Goal: Information Seeking & Learning: Learn about a topic

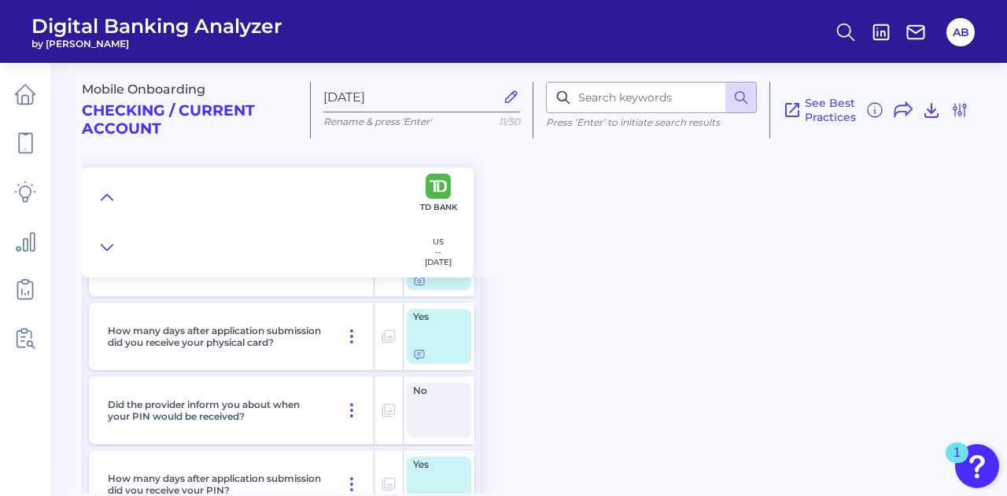
scroll to position [10204, 0]
click at [31, 103] on icon at bounding box center [25, 94] width 22 height 22
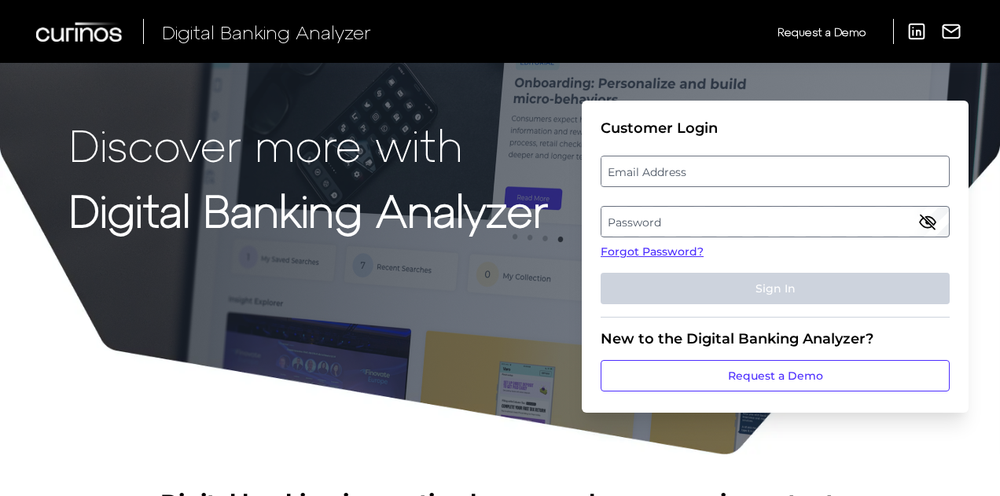
click at [685, 167] on label "Email Address" at bounding box center [775, 171] width 347 height 28
click at [685, 167] on input "email" at bounding box center [775, 171] width 349 height 31
click at [685, 167] on input "Email Address" at bounding box center [775, 171] width 349 height 31
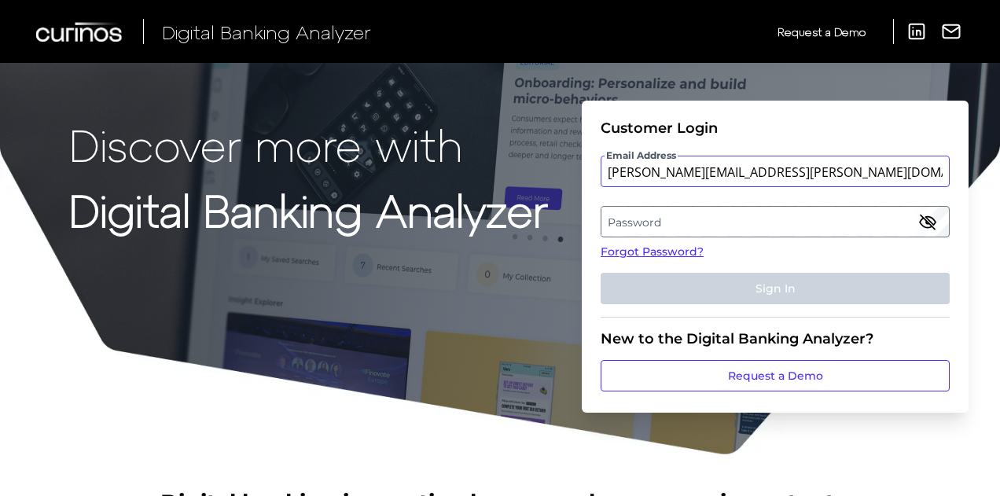
type input "[PERSON_NAME][EMAIL_ADDRESS][PERSON_NAME][DOMAIN_NAME]"
click at [671, 221] on label "Password" at bounding box center [775, 222] width 347 height 28
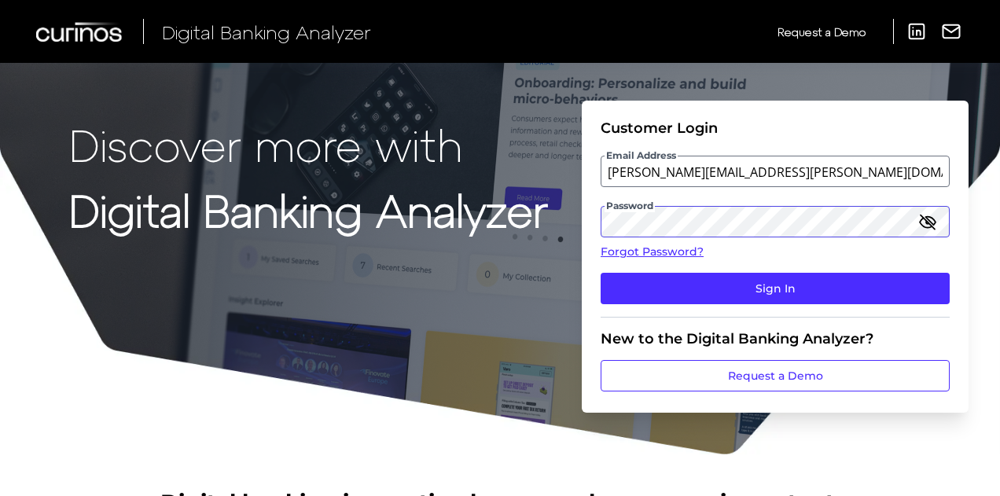
click at [601, 273] on button "Sign In" at bounding box center [775, 288] width 349 height 31
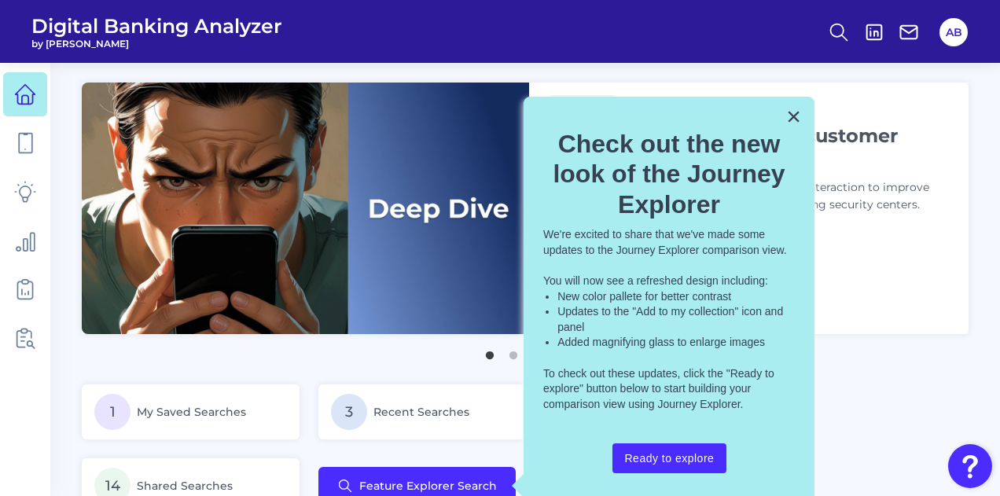
scroll to position [10, 0]
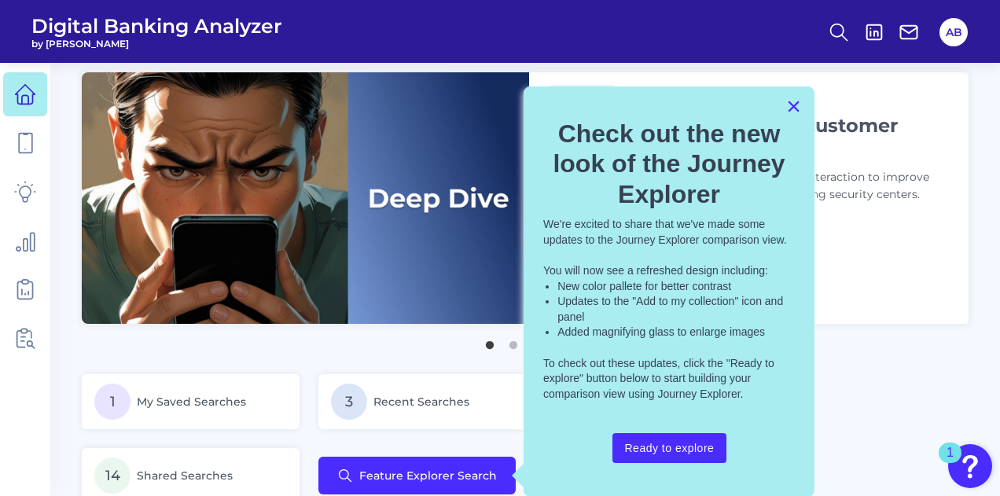
click at [791, 105] on button "×" at bounding box center [794, 106] width 15 height 25
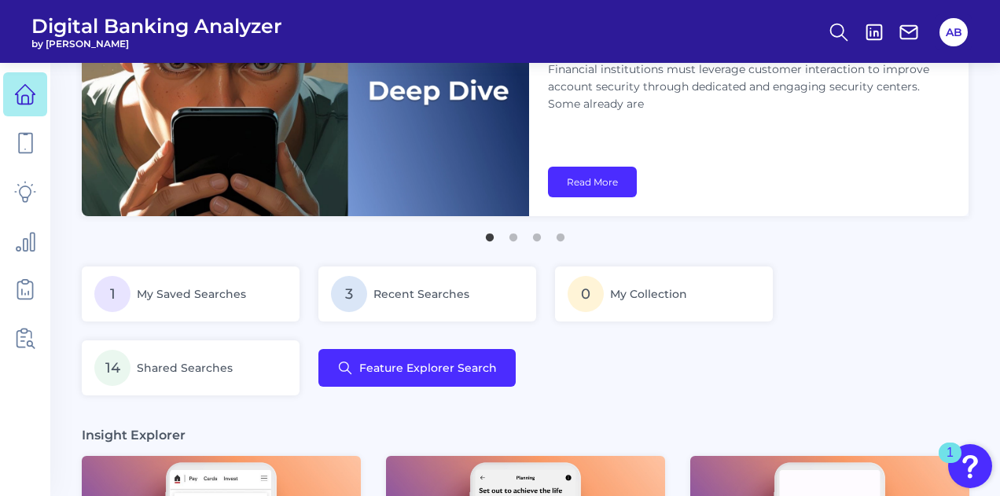
scroll to position [119, 0]
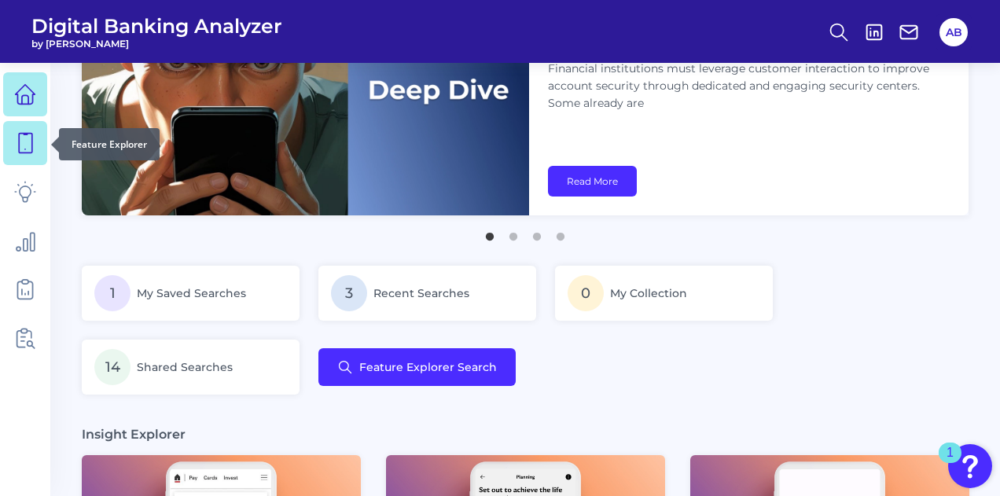
click at [31, 152] on icon at bounding box center [25, 144] width 13 height 20
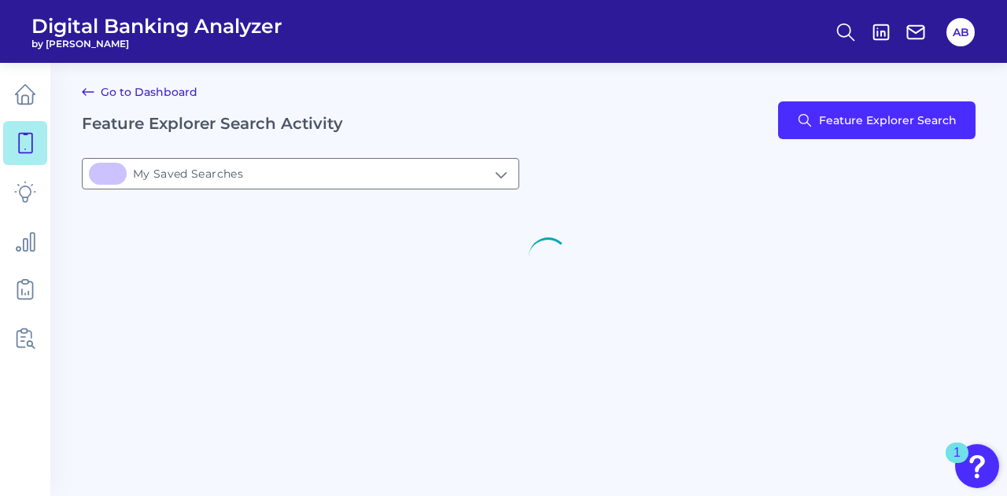
type input "1My Saved Searches"
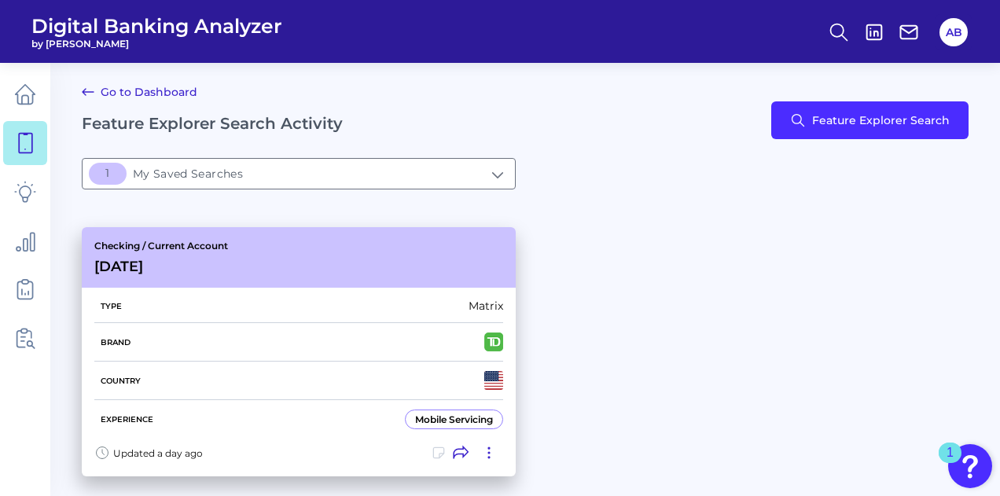
scroll to position [43, 0]
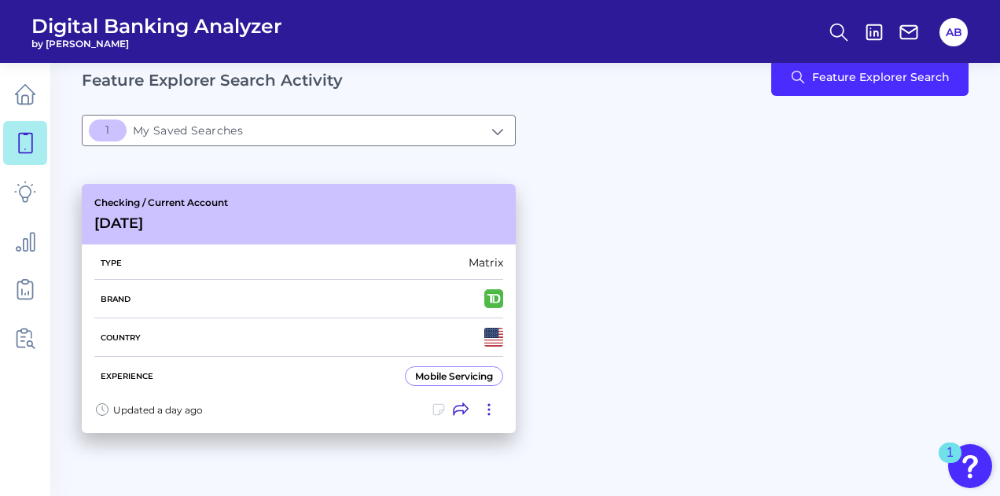
click at [319, 235] on div "Checking / Current Account Aug 20 2025" at bounding box center [299, 214] width 434 height 61
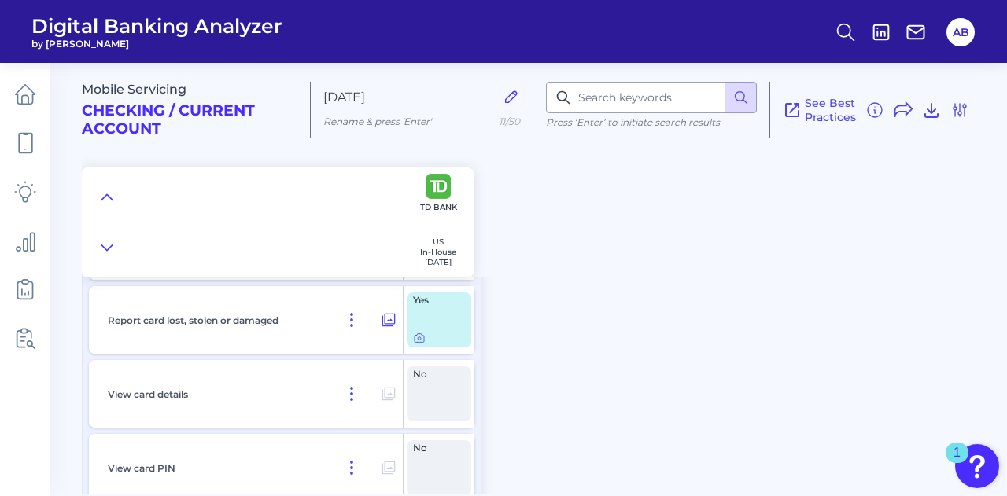
scroll to position [13209, 0]
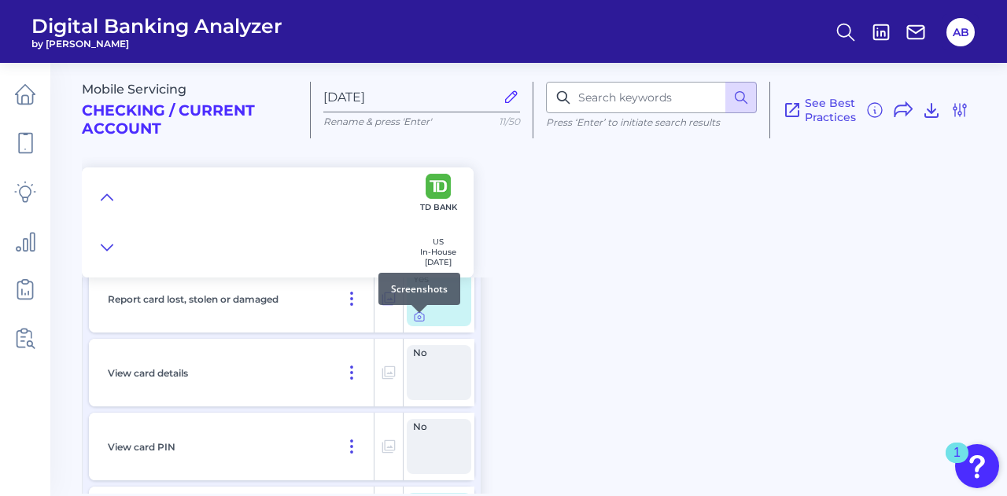
click at [417, 319] on div at bounding box center [419, 313] width 16 height 16
click at [418, 323] on icon at bounding box center [419, 317] width 13 height 13
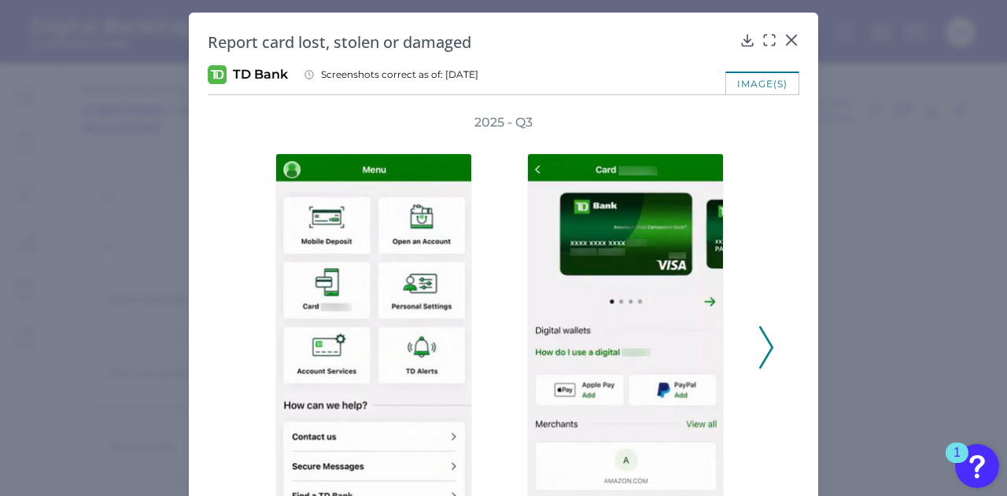
click at [762, 344] on icon at bounding box center [766, 347] width 14 height 42
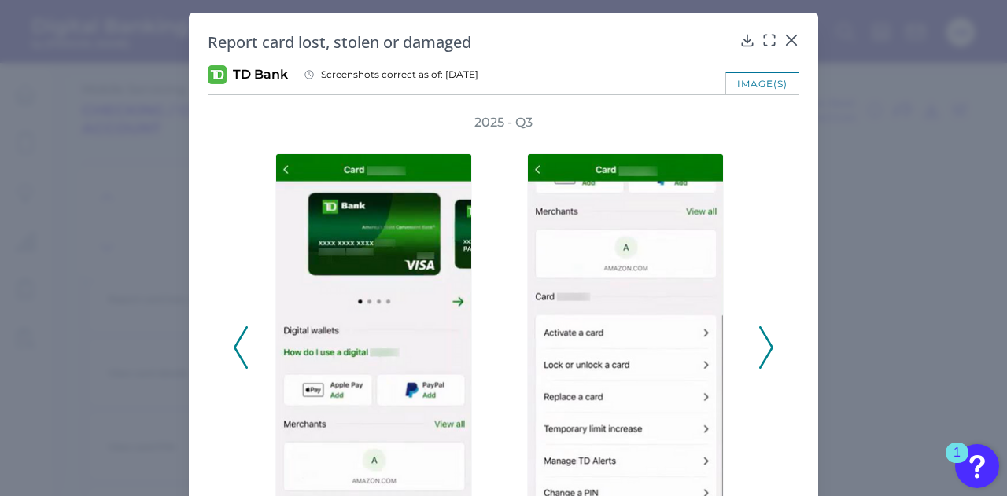
click at [762, 344] on icon at bounding box center [766, 347] width 14 height 42
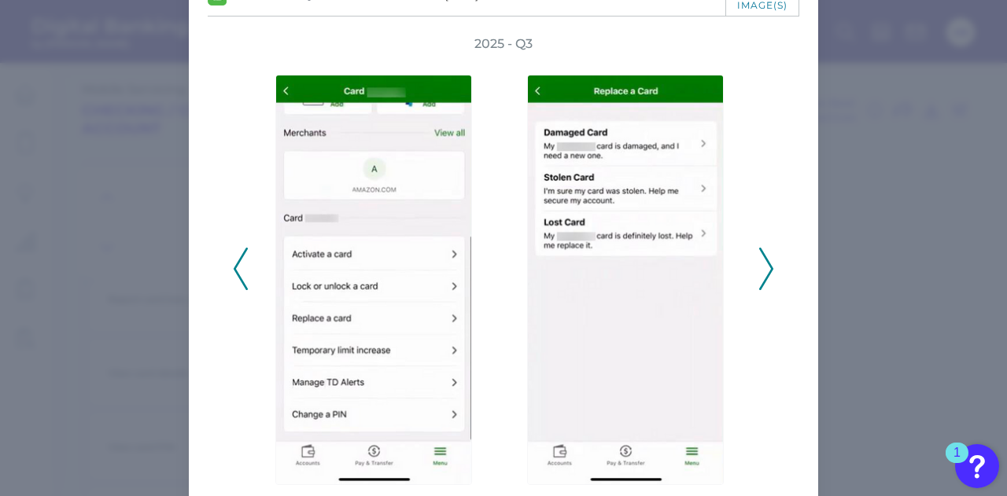
scroll to position [141, 0]
